Goal: Complete application form: Complete application form

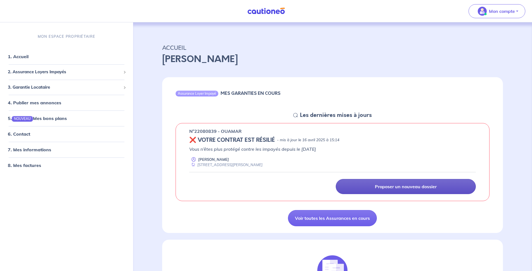
click at [388, 186] on p "Proposer un nouveau dossier" at bounding box center [406, 187] width 62 height 6
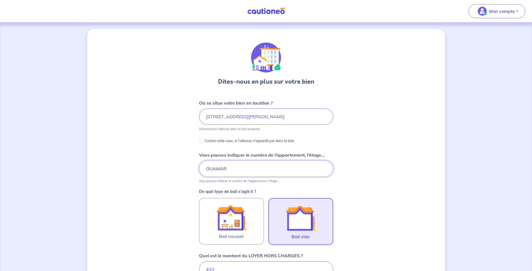
click at [280, 171] on input "OUAMAR" at bounding box center [266, 169] width 134 height 16
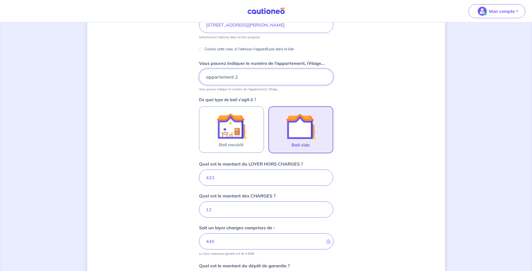
scroll to position [131, 0]
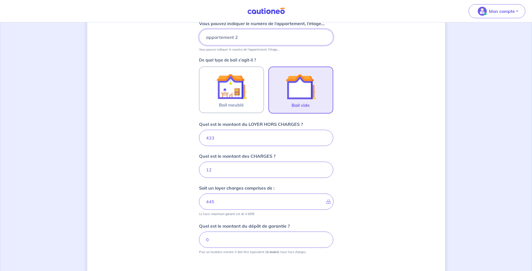
type input "appartement 2"
click at [217, 138] on input "433" at bounding box center [266, 138] width 134 height 16
type input "4"
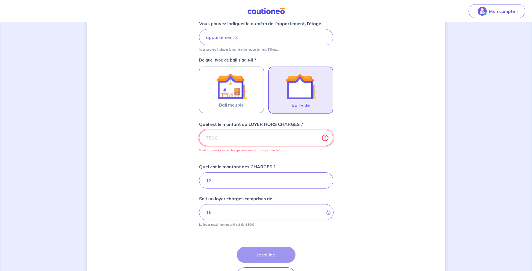
type input "12"
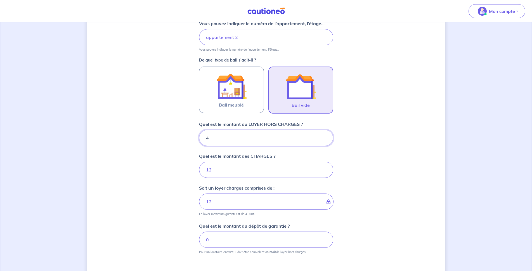
type input "48"
type input "16"
type input "480"
type input "492"
type input "480"
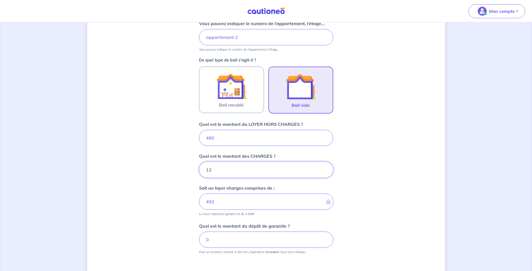
click at [216, 166] on input "12" at bounding box center [266, 170] width 134 height 16
type input "480"
type input "20"
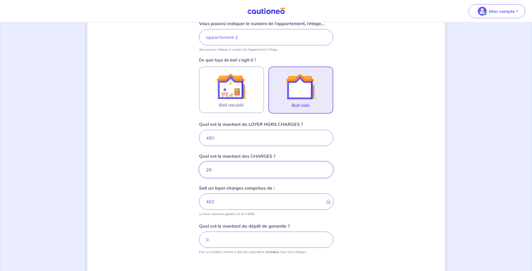
type input "500"
type input "20"
click at [221, 242] on input "0" at bounding box center [266, 240] width 134 height 16
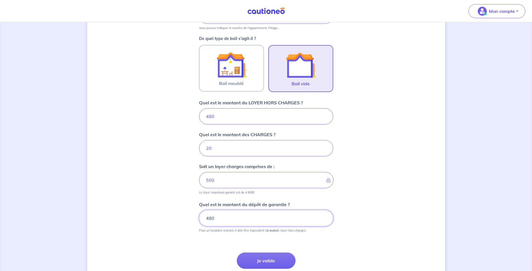
scroll to position [155, 0]
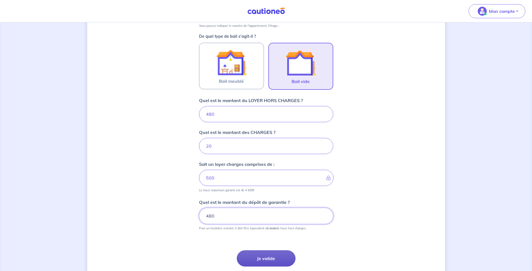
type input "480"
click at [266, 264] on button "Je valide" at bounding box center [266, 258] width 59 height 16
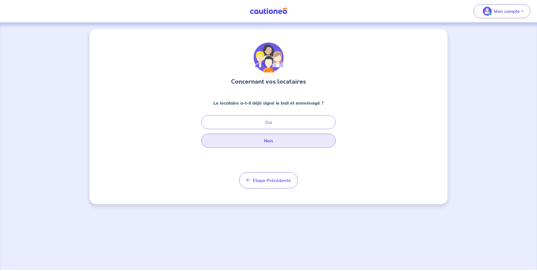
click at [265, 139] on button "Non" at bounding box center [268, 141] width 134 height 14
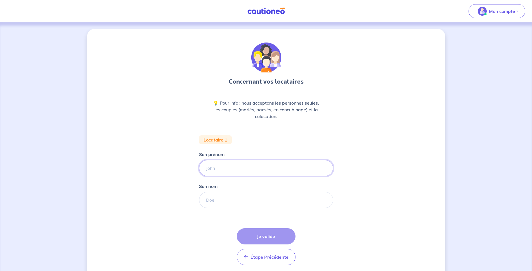
click at [237, 173] on input "Son prénom" at bounding box center [266, 168] width 134 height 16
type input "nicolas"
click at [239, 206] on input "Son nom" at bounding box center [266, 200] width 134 height 16
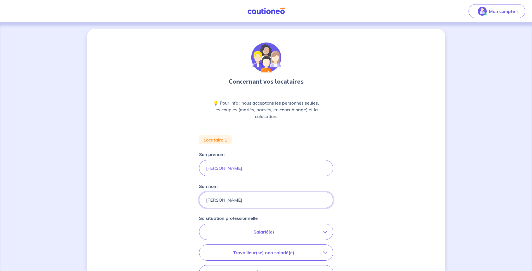
type input "melin"
click at [252, 230] on p "Salarié(e)" at bounding box center [264, 231] width 118 height 7
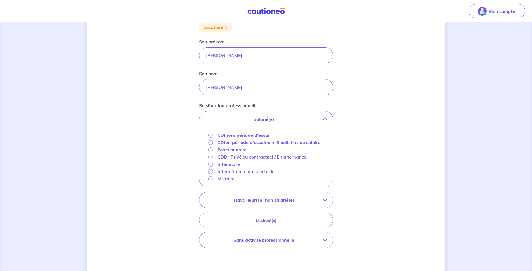
scroll to position [113, 0]
click at [212, 133] on input "CDI hors période d'essai" at bounding box center [210, 134] width 5 height 5
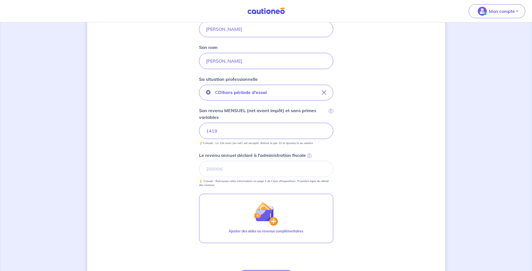
scroll to position [202, 0]
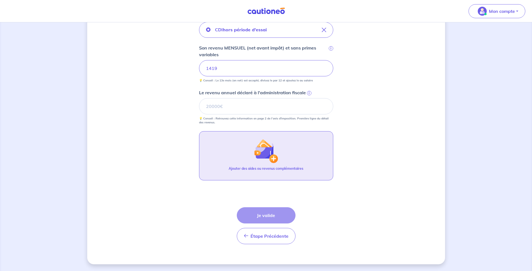
click at [228, 145] on button "Ajouter des aides ou revenus complémentaires" at bounding box center [266, 155] width 134 height 49
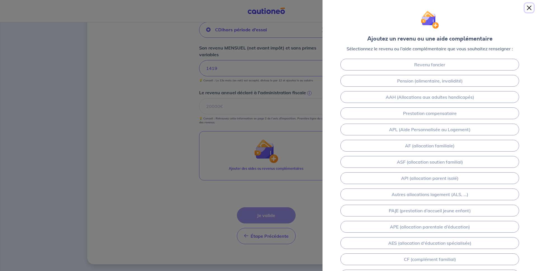
click at [530, 6] on button "Close" at bounding box center [529, 7] width 9 height 9
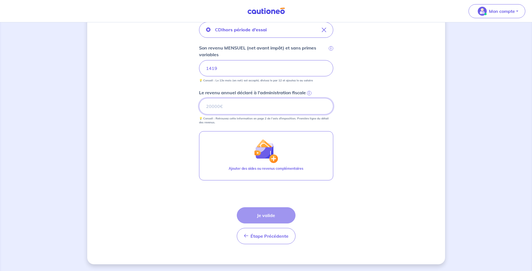
click at [256, 108] on input "Le revenu annuel déclaré à l'administration fiscale i" at bounding box center [266, 106] width 134 height 16
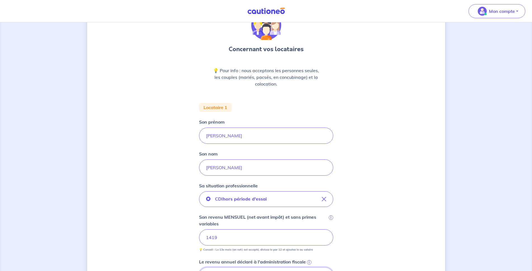
scroll to position [33, 0]
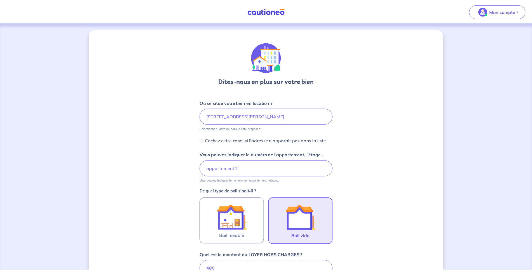
scroll to position [1, 0]
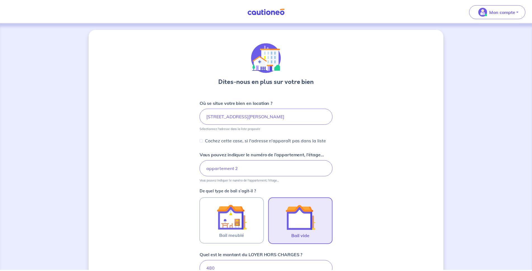
scroll to position [1, 0]
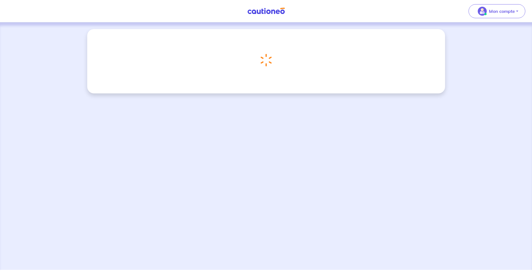
scroll to position [1, 0]
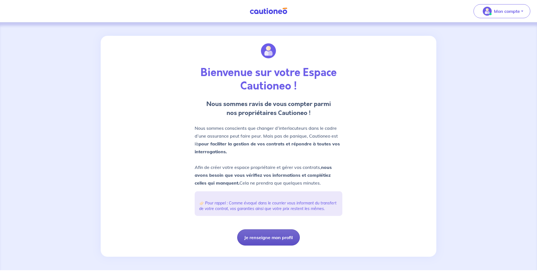
click at [273, 243] on button "Je renseigne mon profil" at bounding box center [268, 237] width 63 height 16
